Goal: Task Accomplishment & Management: Manage account settings

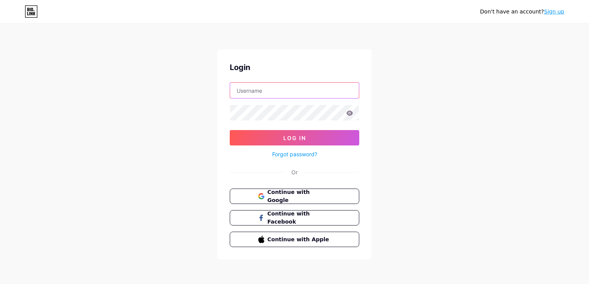
click at [270, 91] on input "text" at bounding box center [294, 90] width 129 height 15
type input "[DOMAIN_NAME][EMAIL_ADDRESS][DOMAIN_NAME]"
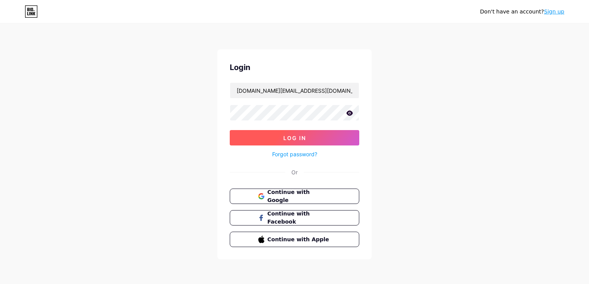
click at [284, 140] on span "Log In" at bounding box center [294, 138] width 23 height 7
click at [326, 135] on button "Log In" at bounding box center [295, 137] width 130 height 15
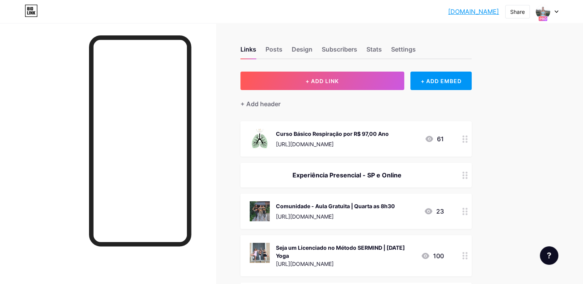
click at [19, 62] on div at bounding box center [108, 165] width 216 height 284
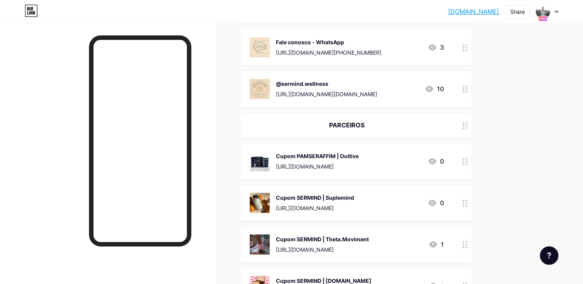
scroll to position [719, 0]
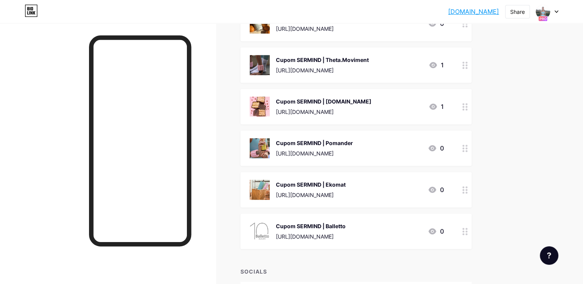
click at [465, 104] on div at bounding box center [465, 106] width 13 height 35
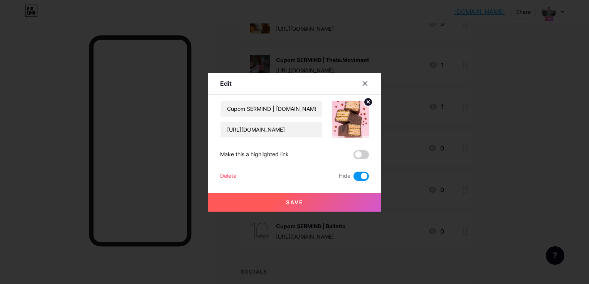
click at [363, 173] on span at bounding box center [360, 176] width 15 height 9
click at [353, 178] on input "checkbox" at bounding box center [353, 178] width 0 height 0
click at [284, 199] on button "Save" at bounding box center [294, 202] width 173 height 19
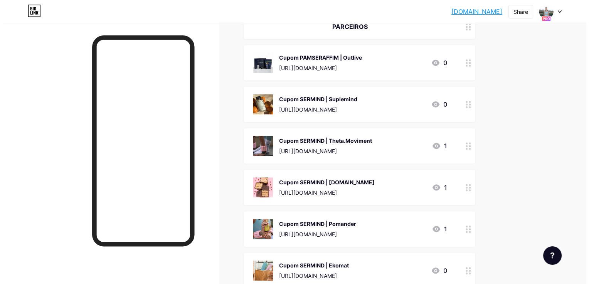
scroll to position [659, 0]
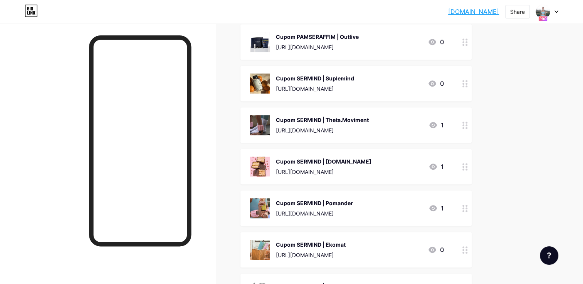
click at [463, 169] on circle at bounding box center [464, 170] width 2 height 2
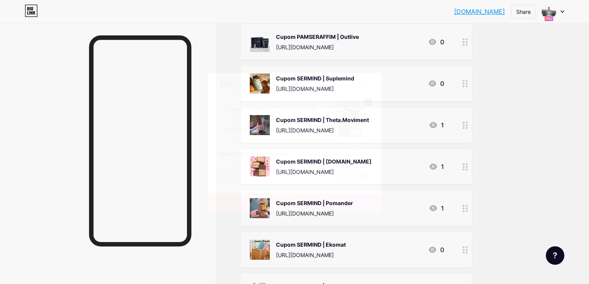
click at [359, 175] on span at bounding box center [360, 176] width 15 height 9
click at [353, 178] on input "checkbox" at bounding box center [353, 178] width 0 height 0
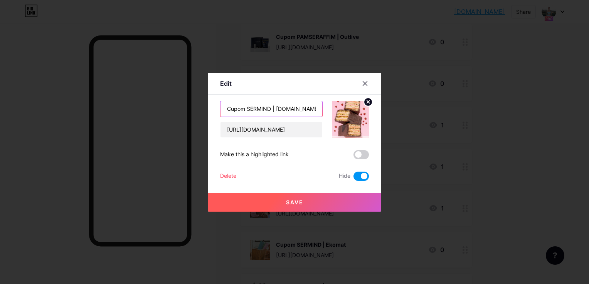
click at [309, 111] on input "Cupom SERMIND | [DOMAIN_NAME]" at bounding box center [271, 108] width 102 height 15
click at [260, 108] on input "Cupom SERMIND |" at bounding box center [271, 108] width 102 height 15
click at [303, 108] on input "Cupom PAMSERAFFIM10 |" at bounding box center [271, 108] width 102 height 15
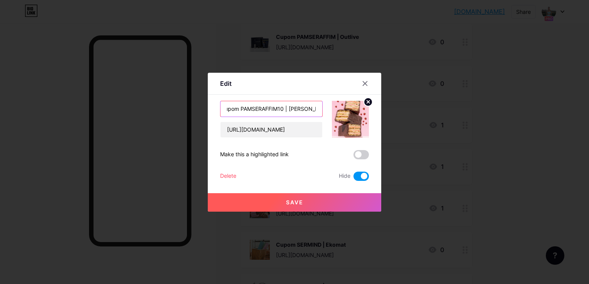
type input "Cupom PAMSERAFFIM10 | [PERSON_NAME]"
click at [367, 104] on circle at bounding box center [368, 102] width 8 height 8
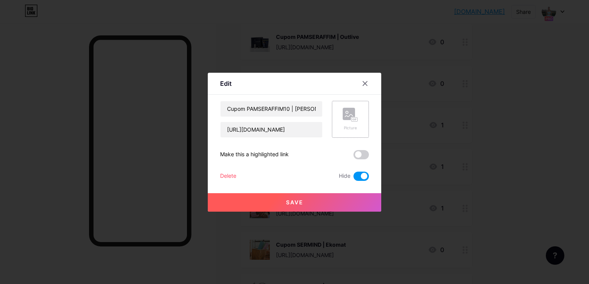
click at [351, 112] on rect at bounding box center [349, 114] width 12 height 12
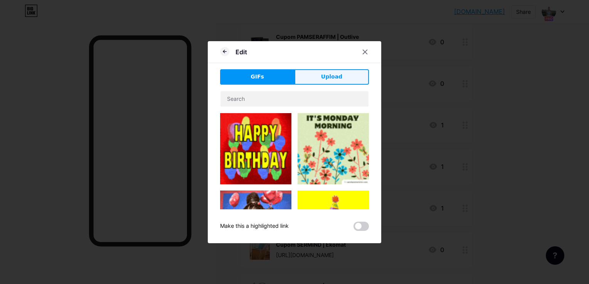
click at [333, 74] on span "Upload" at bounding box center [331, 77] width 21 height 8
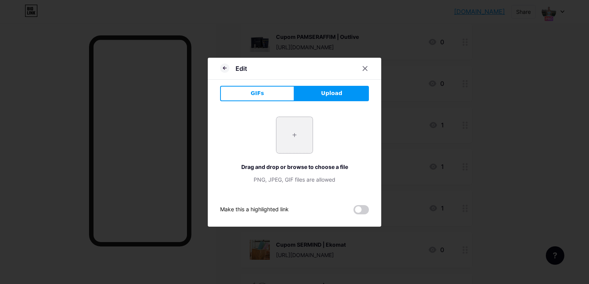
click at [307, 130] on input "file" at bounding box center [294, 135] width 36 height 36
click at [273, 140] on div "+ Drag and drop or browse to choose a file PNG, JPEG, GIF files are allowed" at bounding box center [294, 150] width 149 height 67
click at [284, 137] on input "file" at bounding box center [294, 135] width 36 height 36
type input "C:\fakepath\525558858_18314515645240080_8559331953727755751_n.jpg"
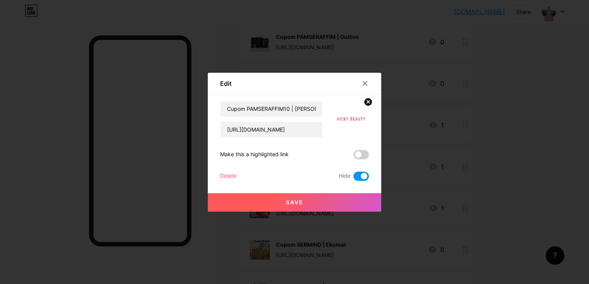
click at [365, 116] on img at bounding box center [350, 119] width 37 height 37
click at [367, 102] on circle at bounding box center [368, 102] width 8 height 8
click at [355, 111] on icon at bounding box center [350, 115] width 15 height 14
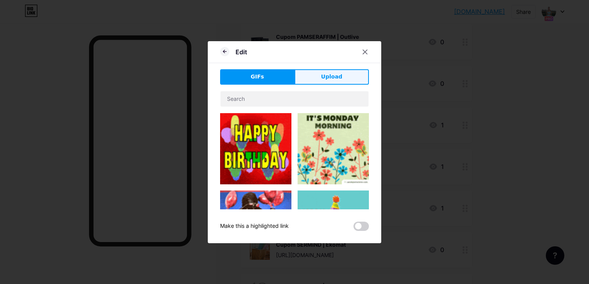
click at [324, 79] on span "Upload" at bounding box center [331, 77] width 21 height 8
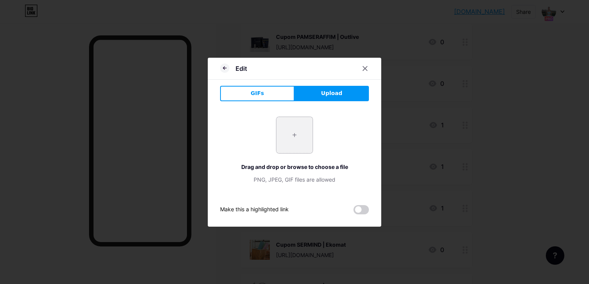
click at [288, 138] on input "file" at bounding box center [294, 135] width 36 height 36
click at [366, 72] on div at bounding box center [365, 69] width 14 height 14
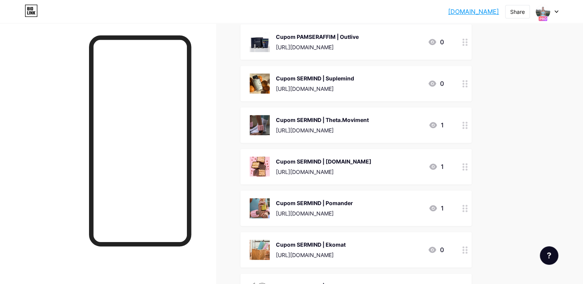
click at [266, 160] on img at bounding box center [260, 167] width 20 height 20
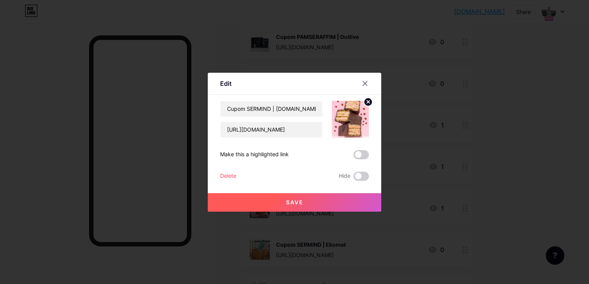
click at [351, 116] on img at bounding box center [350, 119] width 37 height 37
click at [368, 100] on circle at bounding box center [368, 102] width 8 height 8
click at [353, 122] on rect at bounding box center [354, 119] width 7 height 5
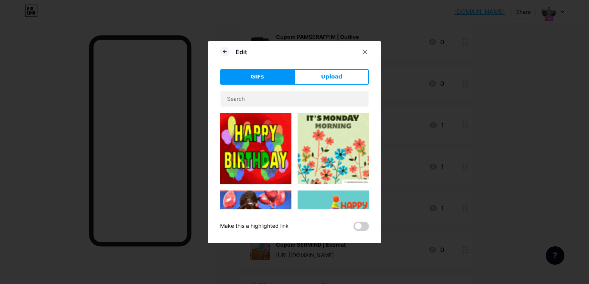
click at [321, 78] on button "Upload" at bounding box center [331, 76] width 74 height 15
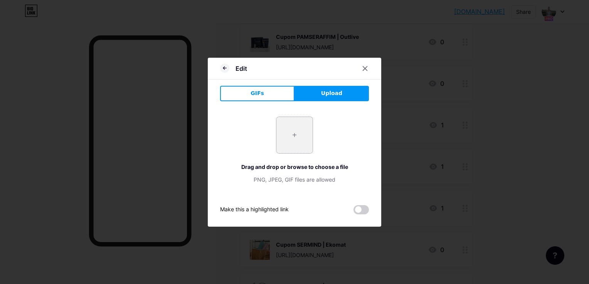
click at [301, 150] on input "file" at bounding box center [294, 135] width 36 height 36
type input "C:\fakepath\271afc16e7f6abec0415a305e0ea95ab.webp"
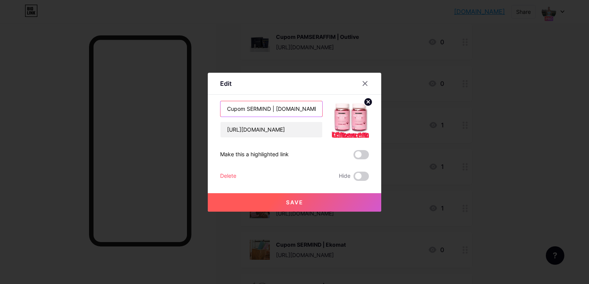
drag, startPoint x: 303, startPoint y: 108, endPoint x: 275, endPoint y: 111, distance: 28.4
click at [275, 111] on input "Cupom SERMIND | [DOMAIN_NAME]" at bounding box center [271, 108] width 102 height 15
click at [264, 108] on input "Cupom SERMIND | [PERSON_NAME]" at bounding box center [271, 108] width 102 height 15
type input "Cupom PAMSERAFFIM10 | [PERSON_NAME]"
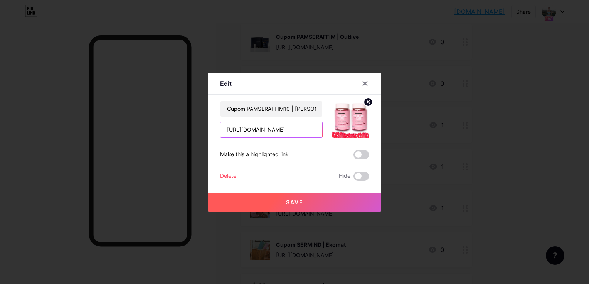
click at [268, 131] on input "[URL][DOMAIN_NAME]" at bounding box center [271, 129] width 102 height 15
paste input "[DOMAIN_NAME]"
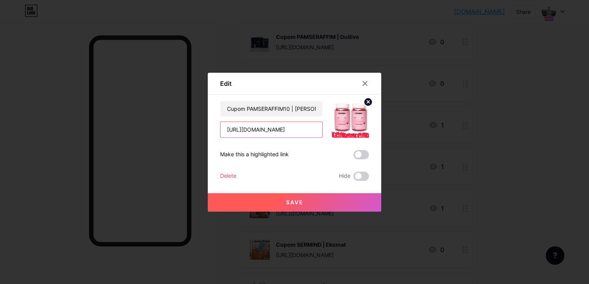
type input "[URL][DOMAIN_NAME]"
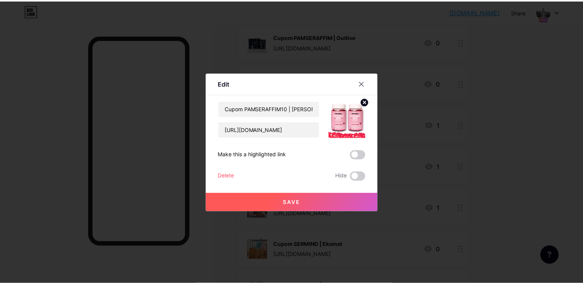
scroll to position [0, 0]
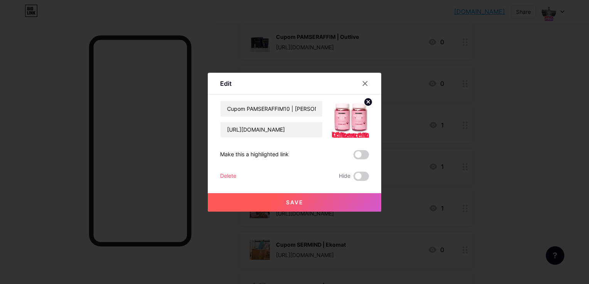
click at [293, 203] on span "Save" at bounding box center [294, 202] width 17 height 7
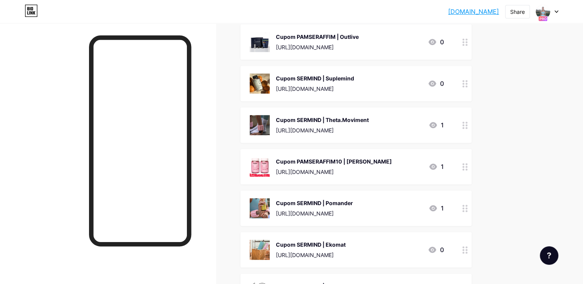
click at [465, 80] on icon at bounding box center [465, 83] width 5 height 7
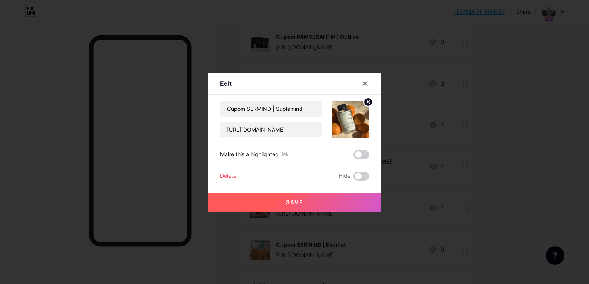
click at [228, 175] on div "Delete" at bounding box center [228, 176] width 16 height 9
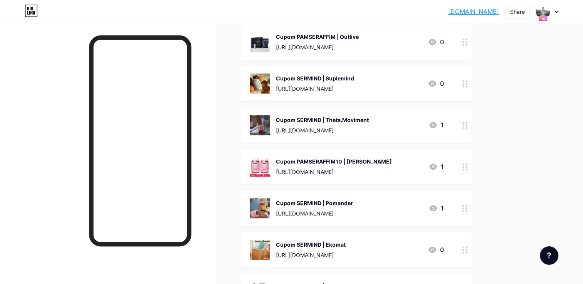
click at [330, 173] on span "Confirm" at bounding box center [335, 172] width 24 height 8
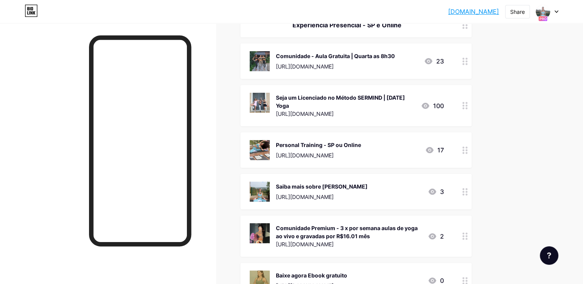
scroll to position [104, 0]
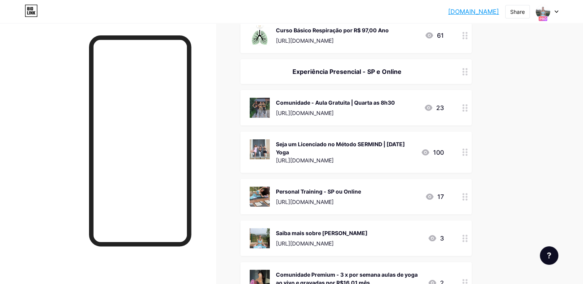
click at [462, 149] on div at bounding box center [465, 152] width 13 height 41
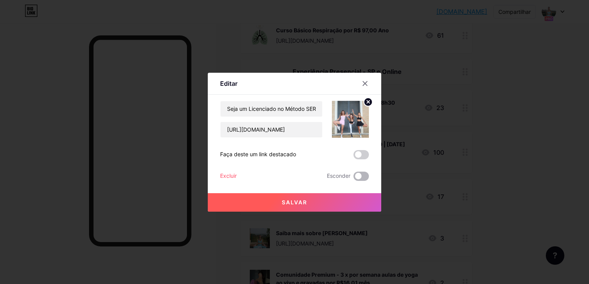
click at [359, 176] on span at bounding box center [360, 176] width 15 height 9
click at [353, 178] on input "checkbox" at bounding box center [353, 178] width 0 height 0
click at [308, 200] on button "Salvar" at bounding box center [294, 202] width 173 height 19
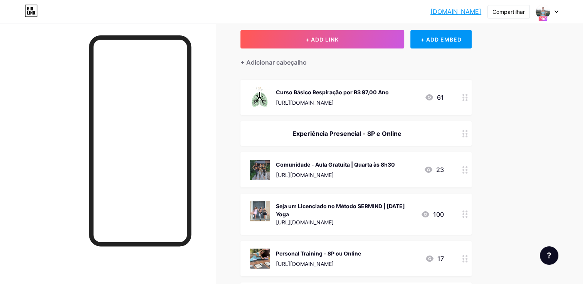
scroll to position [0, 0]
